Goal: Check status: Check status

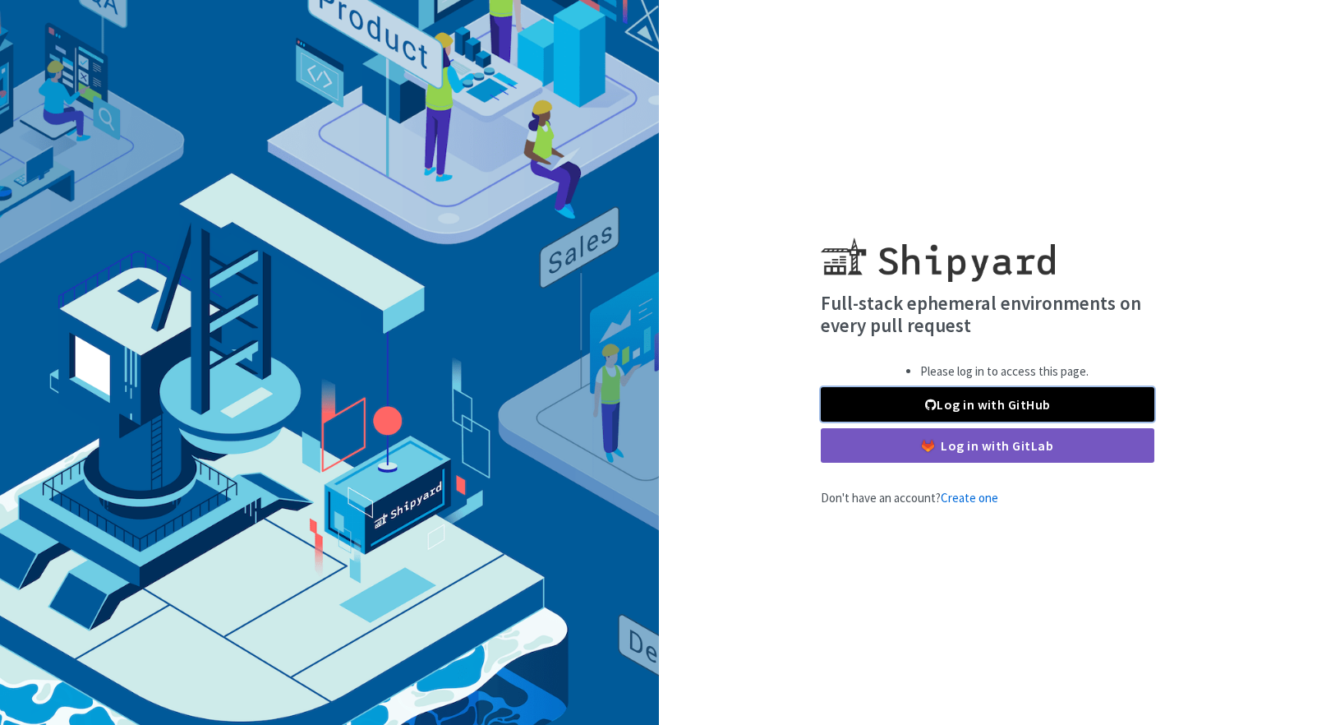
click at [982, 406] on link "Log in with GitHub" at bounding box center [988, 404] width 334 height 35
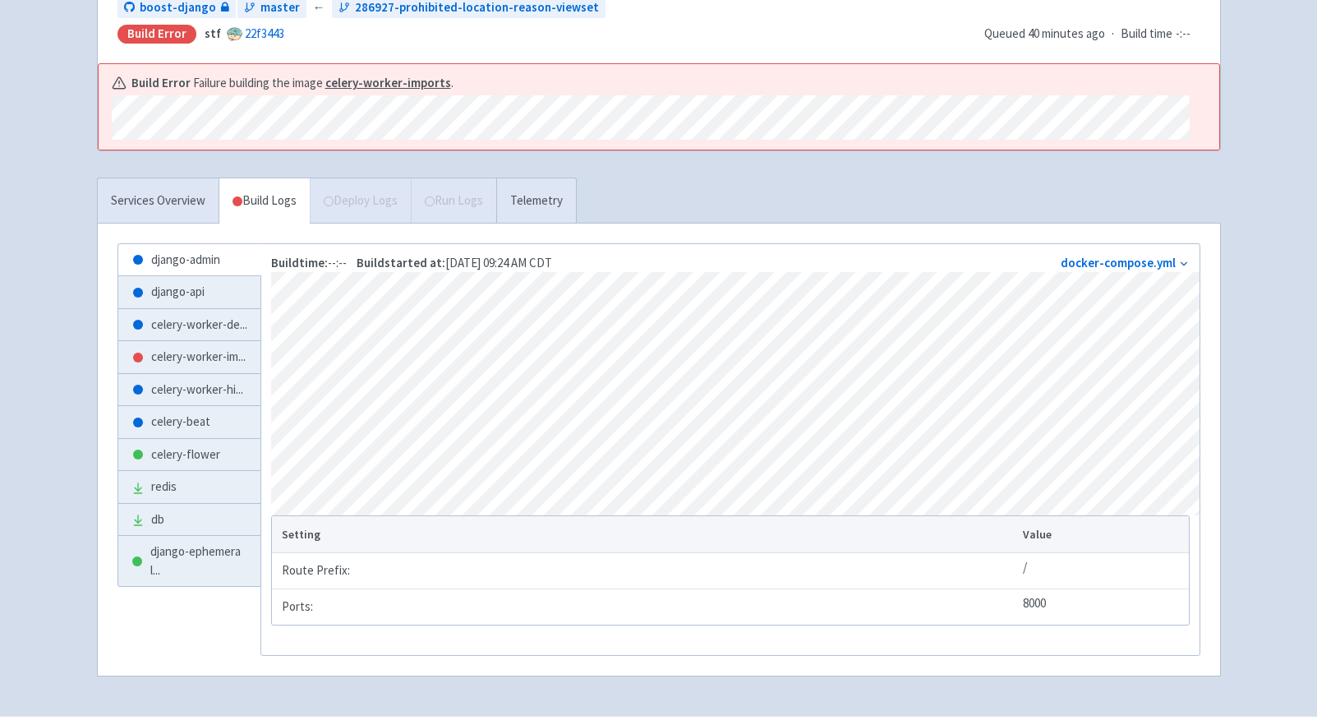
scroll to position [223, 0]
